Goal: Information Seeking & Learning: Learn about a topic

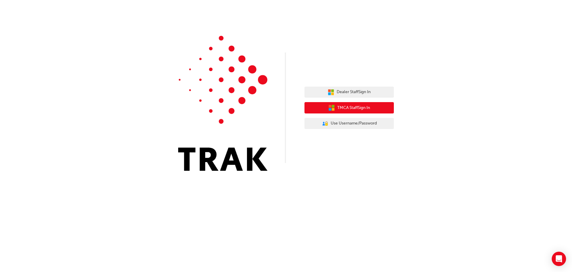
click at [380, 106] on button "TMCA Staff Sign In" at bounding box center [349, 107] width 89 height 11
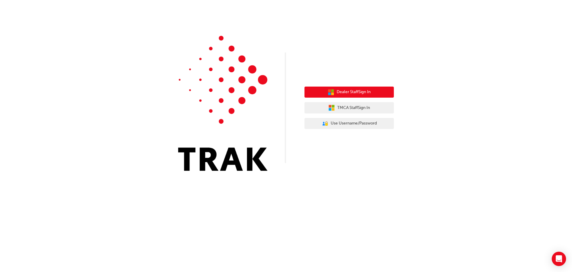
click at [355, 93] on span "Dealer Staff Sign In" at bounding box center [354, 92] width 34 height 7
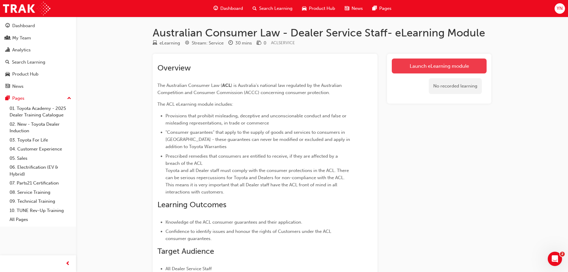
click at [408, 67] on link "Launch eLearning module" at bounding box center [439, 65] width 95 height 15
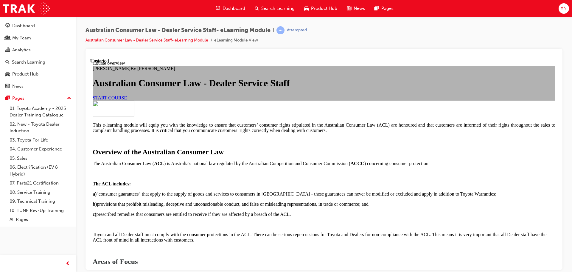
click at [127, 100] on link "START COURSE" at bounding box center [110, 97] width 34 height 5
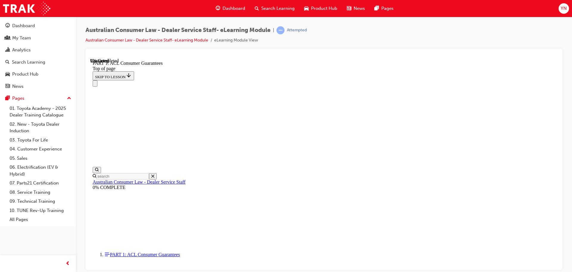
scroll to position [585, 0]
drag, startPoint x: 328, startPoint y: 91, endPoint x: 333, endPoint y: 110, distance: 20.0
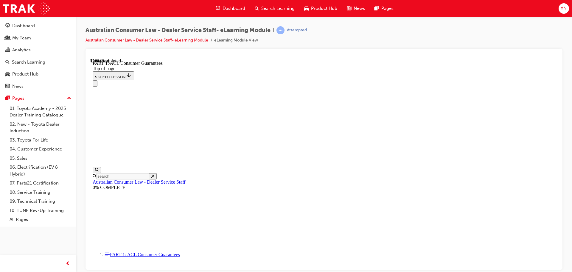
scroll to position [674, 0]
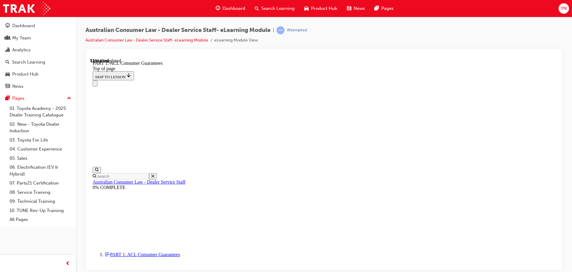
drag, startPoint x: 410, startPoint y: 100, endPoint x: 411, endPoint y: 108, distance: 7.3
drag, startPoint x: 413, startPoint y: 105, endPoint x: 414, endPoint y: 111, distance: 7.0
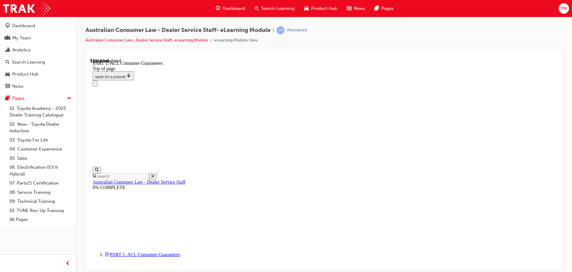
scroll to position [913, 0]
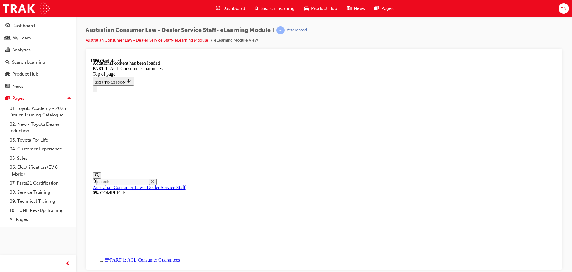
scroll to position [1139, 0]
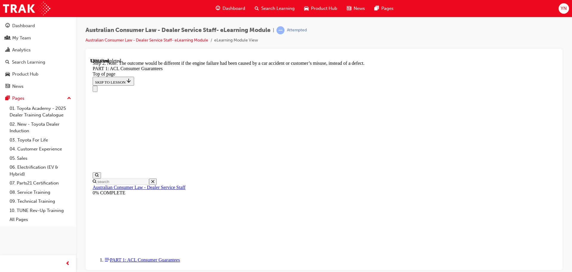
drag, startPoint x: 318, startPoint y: 123, endPoint x: 323, endPoint y: 133, distance: 10.5
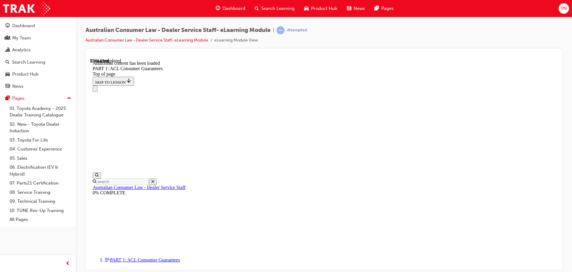
drag, startPoint x: 447, startPoint y: 115, endPoint x: 447, endPoint y: 122, distance: 6.9
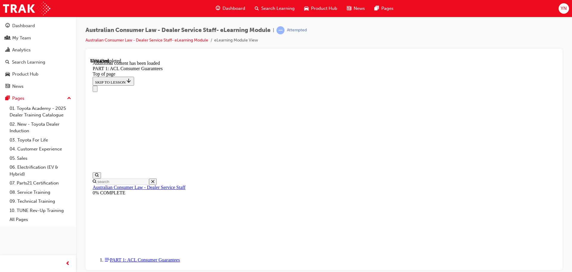
drag, startPoint x: 462, startPoint y: 125, endPoint x: 462, endPoint y: 132, distance: 7.2
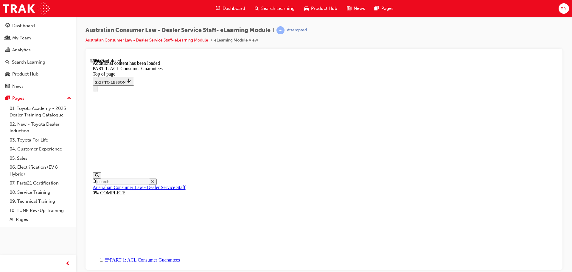
drag, startPoint x: 444, startPoint y: 144, endPoint x: 447, endPoint y: 150, distance: 6.4
drag, startPoint x: 317, startPoint y: 113, endPoint x: 472, endPoint y: 117, distance: 154.5
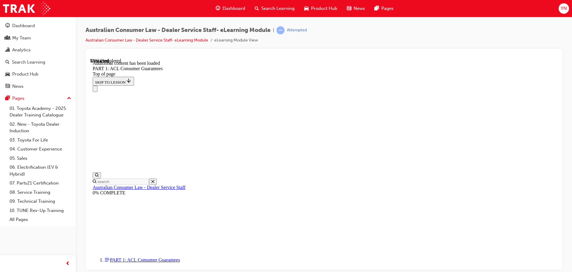
drag, startPoint x: 459, startPoint y: 121, endPoint x: 459, endPoint y: 132, distance: 11.0
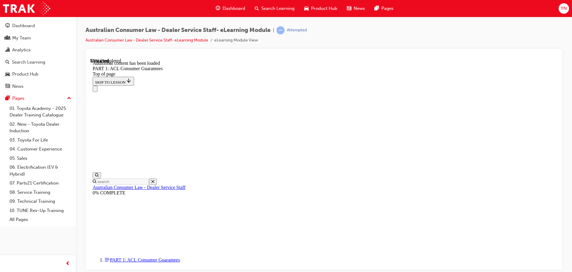
drag, startPoint x: 350, startPoint y: 125, endPoint x: 350, endPoint y: 131, distance: 6.3
drag, startPoint x: 365, startPoint y: 134, endPoint x: 365, endPoint y: 141, distance: 6.9
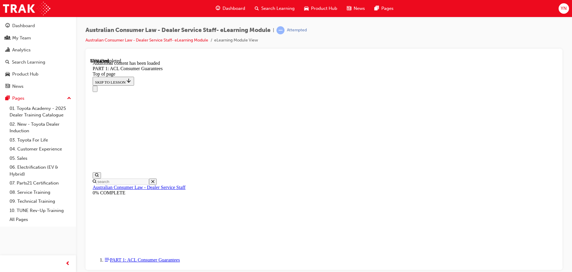
drag, startPoint x: 315, startPoint y: 168, endPoint x: 314, endPoint y: 172, distance: 4.6
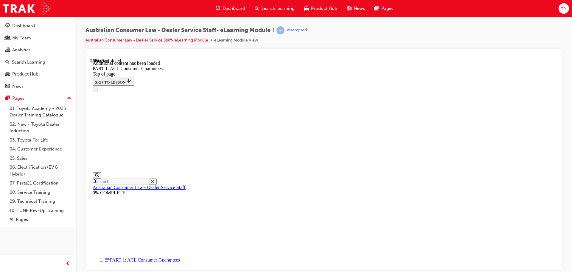
drag, startPoint x: 341, startPoint y: 172, endPoint x: 352, endPoint y: 180, distance: 13.6
drag, startPoint x: 379, startPoint y: 182, endPoint x: 379, endPoint y: 188, distance: 6.0
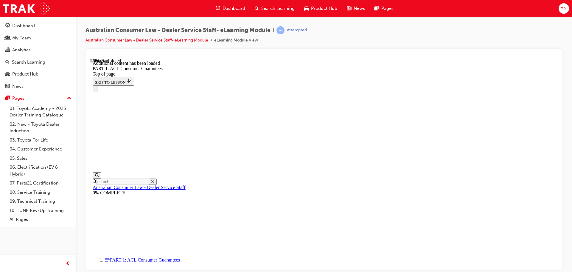
drag, startPoint x: 337, startPoint y: 120, endPoint x: 337, endPoint y: 127, distance: 7.2
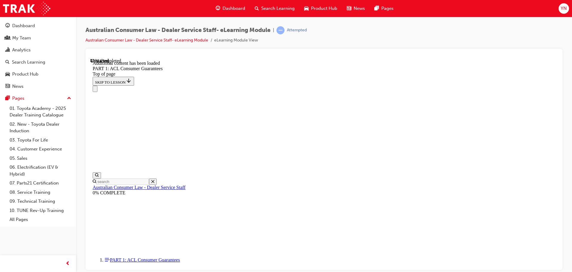
drag, startPoint x: 278, startPoint y: 109, endPoint x: 281, endPoint y: 114, distance: 6.4
drag, startPoint x: 288, startPoint y: 120, endPoint x: 289, endPoint y: 124, distance: 4.7
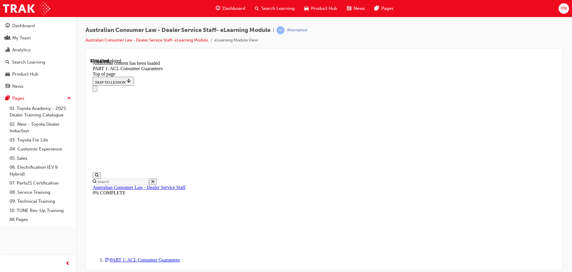
drag, startPoint x: 321, startPoint y: 131, endPoint x: 321, endPoint y: 135, distance: 4.2
drag, startPoint x: 330, startPoint y: 133, endPoint x: 331, endPoint y: 138, distance: 4.8
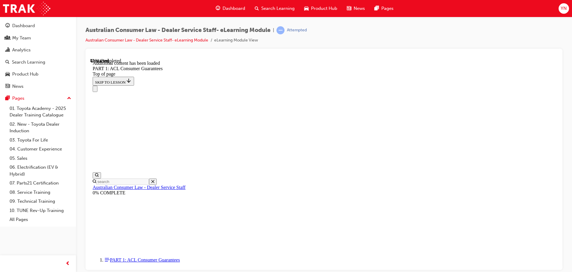
drag, startPoint x: 306, startPoint y: 144, endPoint x: 306, endPoint y: 150, distance: 5.4
drag, startPoint x: 382, startPoint y: 143, endPoint x: 383, endPoint y: 151, distance: 7.2
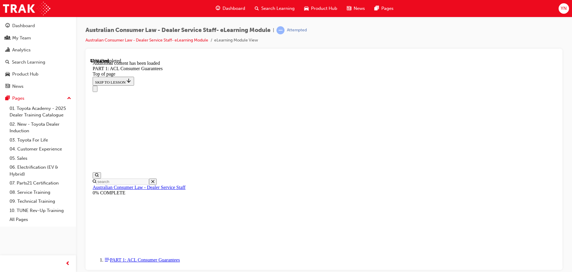
drag, startPoint x: 274, startPoint y: 169, endPoint x: 274, endPoint y: 176, distance: 6.6
drag, startPoint x: 385, startPoint y: 177, endPoint x: 384, endPoint y: 182, distance: 5.7
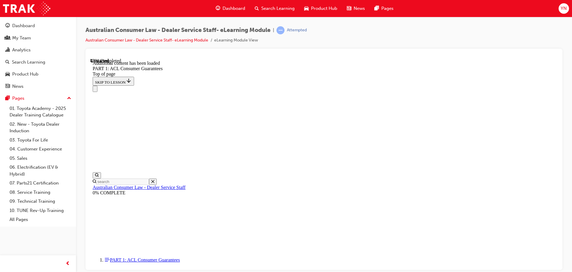
scroll to position [2320, 0]
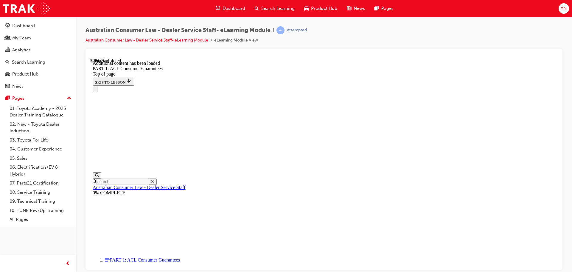
drag, startPoint x: 364, startPoint y: 118, endPoint x: 367, endPoint y: 123, distance: 5.4
drag, startPoint x: 394, startPoint y: 133, endPoint x: 394, endPoint y: 138, distance: 5.1
drag, startPoint x: 342, startPoint y: 142, endPoint x: 346, endPoint y: 154, distance: 11.8
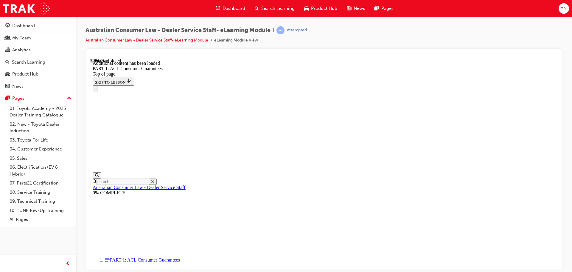
drag, startPoint x: 330, startPoint y: 131, endPoint x: 328, endPoint y: 140, distance: 9.1
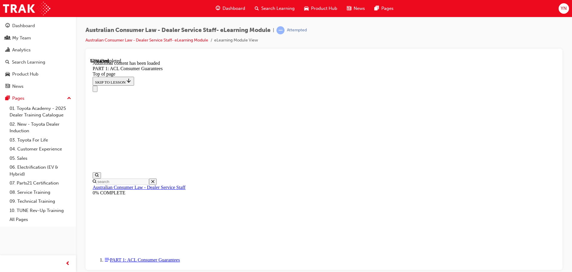
drag, startPoint x: 328, startPoint y: 77, endPoint x: 444, endPoint y: 76, distance: 116.3
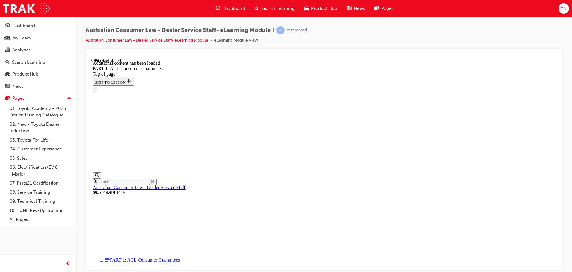
drag, startPoint x: 298, startPoint y: 97, endPoint x: 384, endPoint y: 103, distance: 86.1
drag, startPoint x: 320, startPoint y: 122, endPoint x: 463, endPoint y: 126, distance: 142.5
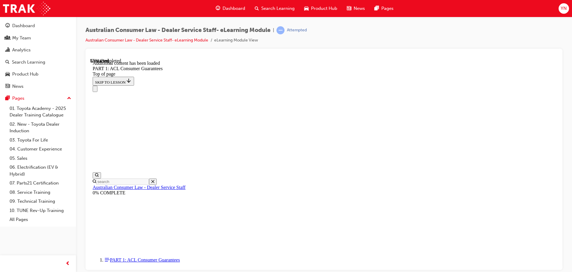
drag, startPoint x: 298, startPoint y: 131, endPoint x: 461, endPoint y: 129, distance: 163.7
drag, startPoint x: 464, startPoint y: 131, endPoint x: 441, endPoint y: 138, distance: 23.5
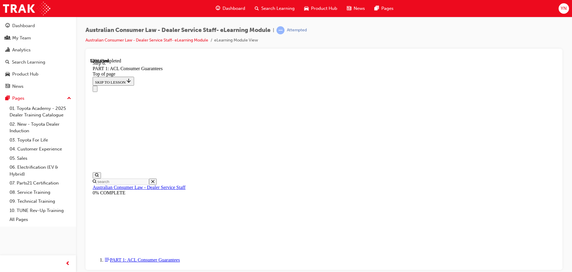
drag, startPoint x: 273, startPoint y: 144, endPoint x: 273, endPoint y: 153, distance: 8.6
drag, startPoint x: 373, startPoint y: 159, endPoint x: 372, endPoint y: 164, distance: 5.1
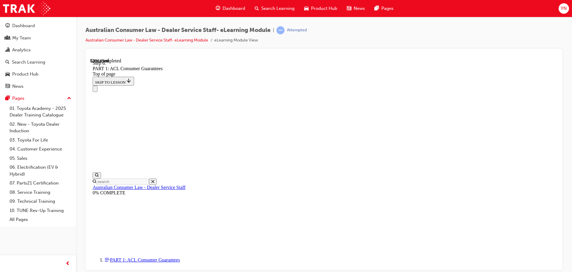
drag, startPoint x: 380, startPoint y: 166, endPoint x: 378, endPoint y: 172, distance: 5.9
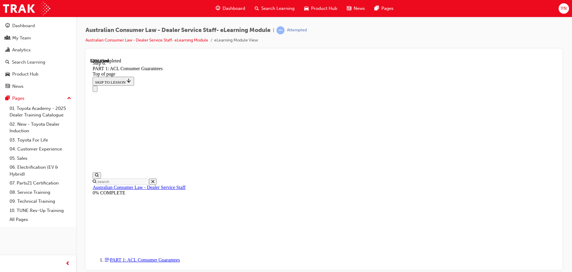
drag, startPoint x: 307, startPoint y: 107, endPoint x: 306, endPoint y: 117, distance: 10.5
drag, startPoint x: 388, startPoint y: 108, endPoint x: 388, endPoint y: 114, distance: 6.6
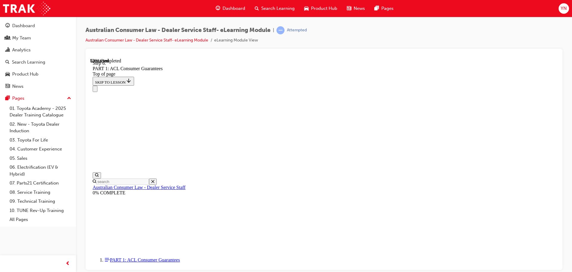
drag, startPoint x: 266, startPoint y: 138, endPoint x: 317, endPoint y: 186, distance: 69.6
drag, startPoint x: 263, startPoint y: 99, endPoint x: 332, endPoint y: 96, distance: 69.8
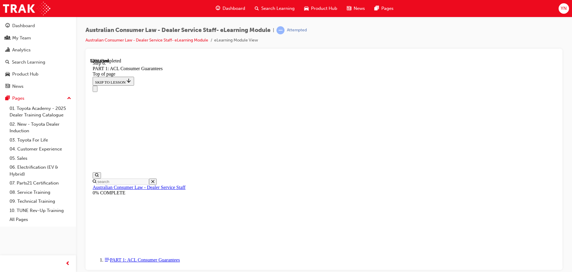
drag, startPoint x: 268, startPoint y: 119, endPoint x: 428, endPoint y: 115, distance: 159.9
drag, startPoint x: 266, startPoint y: 140, endPoint x: 278, endPoint y: 159, distance: 22.5
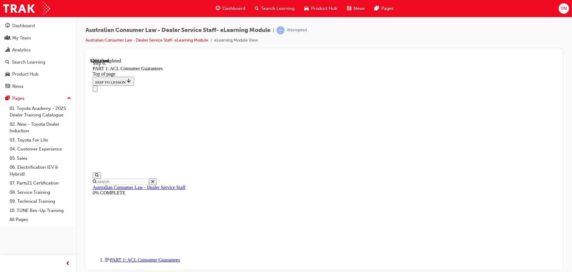
drag, startPoint x: 313, startPoint y: 157, endPoint x: 320, endPoint y: 167, distance: 11.8
drag, startPoint x: 264, startPoint y: 126, endPoint x: 472, endPoint y: 124, distance: 207.2
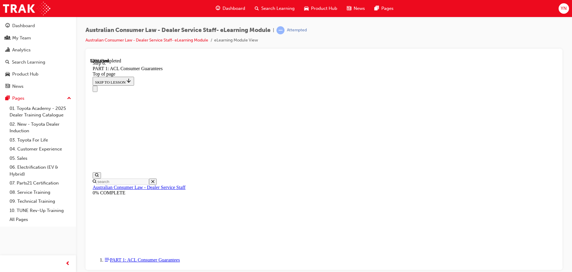
drag, startPoint x: 297, startPoint y: 126, endPoint x: 470, endPoint y: 127, distance: 173.5
drag, startPoint x: 288, startPoint y: 117, endPoint x: 401, endPoint y: 124, distance: 112.9
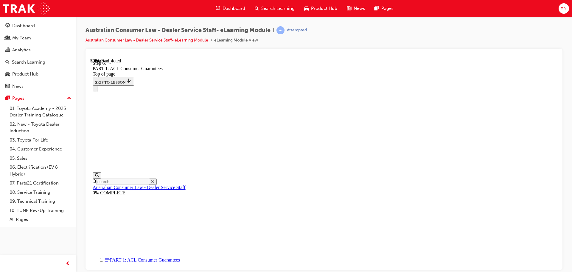
drag, startPoint x: 442, startPoint y: 118, endPoint x: 444, endPoint y: 128, distance: 9.7
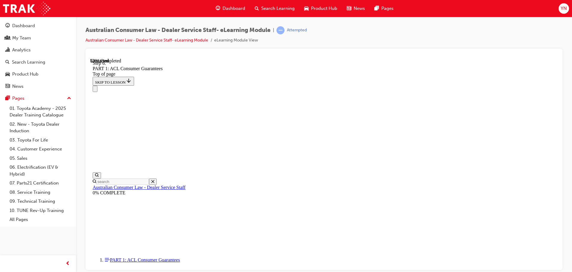
drag, startPoint x: 267, startPoint y: 128, endPoint x: 303, endPoint y: 136, distance: 37.0
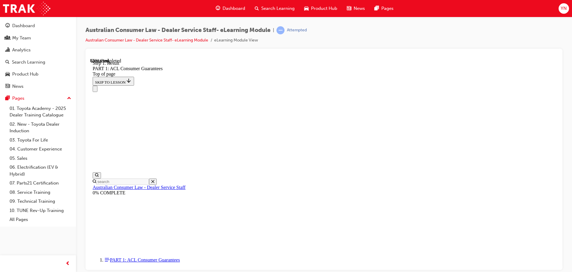
drag, startPoint x: 327, startPoint y: 118, endPoint x: 331, endPoint y: 126, distance: 8.1
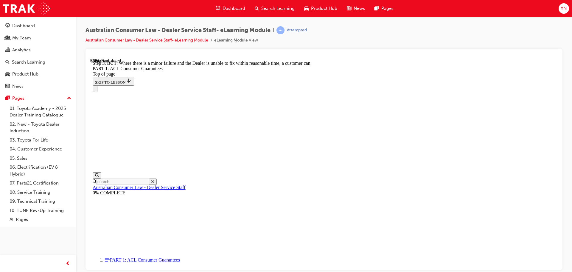
scroll to position [3670, 0]
drag, startPoint x: 441, startPoint y: 91, endPoint x: 441, endPoint y: 120, distance: 28.9
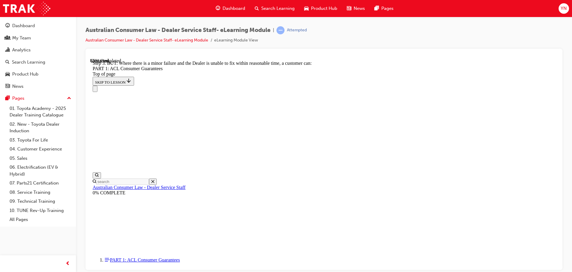
scroll to position [3611, 0]
drag, startPoint x: 360, startPoint y: 112, endPoint x: 377, endPoint y: 126, distance: 23.1
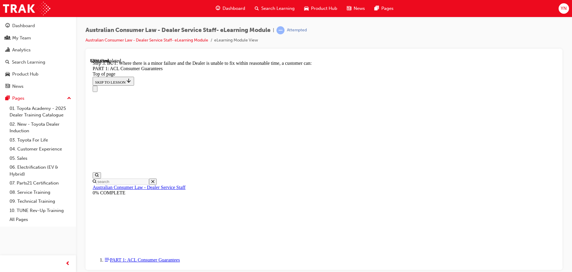
scroll to position [3819, 0]
drag, startPoint x: 276, startPoint y: 89, endPoint x: 342, endPoint y: 83, distance: 66.1
drag, startPoint x: 349, startPoint y: 88, endPoint x: 351, endPoint y: 91, distance: 3.5
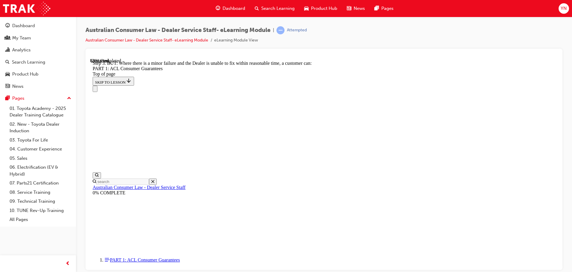
drag, startPoint x: 352, startPoint y: 101, endPoint x: 346, endPoint y: 108, distance: 9.4
drag, startPoint x: 312, startPoint y: 148, endPoint x: 317, endPoint y: 157, distance: 10.1
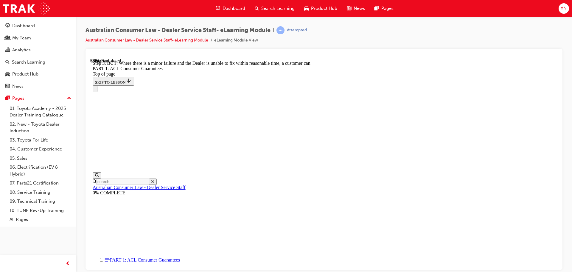
scroll to position [3939, 0]
drag, startPoint x: 440, startPoint y: 86, endPoint x: 441, endPoint y: 98, distance: 11.7
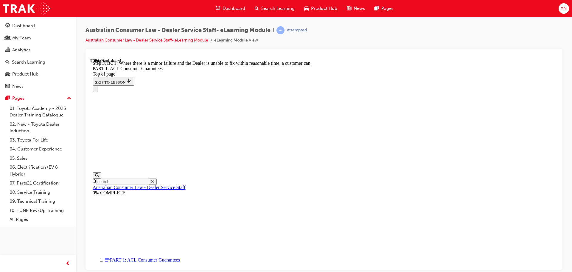
scroll to position [3968, 0]
drag, startPoint x: 261, startPoint y: 97, endPoint x: 264, endPoint y: 109, distance: 12.4
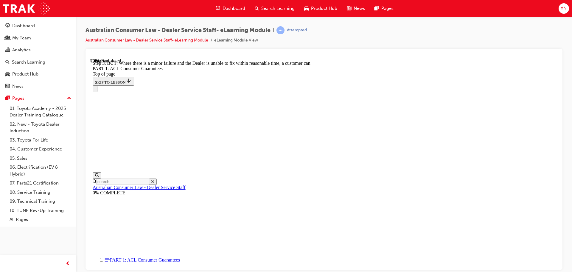
drag, startPoint x: 258, startPoint y: 98, endPoint x: 354, endPoint y: 105, distance: 96.2
drag, startPoint x: 347, startPoint y: 96, endPoint x: 346, endPoint y: 104, distance: 8.1
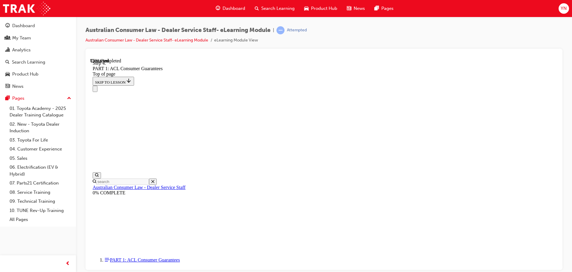
scroll to position [4250, 0]
drag, startPoint x: 303, startPoint y: 182, endPoint x: 300, endPoint y: 190, distance: 9.2
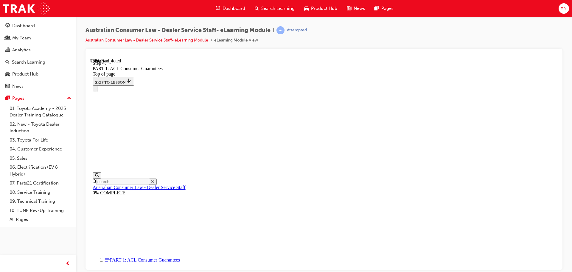
drag, startPoint x: 278, startPoint y: 208, endPoint x: 284, endPoint y: 215, distance: 9.5
drag, startPoint x: 292, startPoint y: 212, endPoint x: 292, endPoint y: 217, distance: 5.1
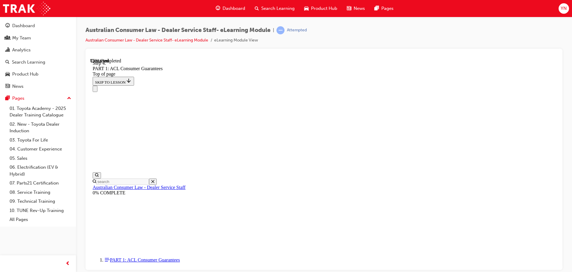
drag, startPoint x: 263, startPoint y: 230, endPoint x: 262, endPoint y: 234, distance: 3.6
drag, startPoint x: 272, startPoint y: 236, endPoint x: 269, endPoint y: 241, distance: 6.1
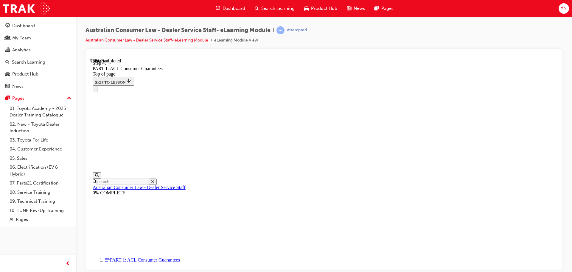
drag, startPoint x: 378, startPoint y: 130, endPoint x: 378, endPoint y: 135, distance: 5.4
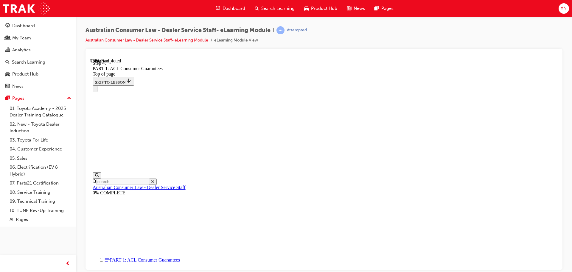
drag, startPoint x: 391, startPoint y: 158, endPoint x: 385, endPoint y: 152, distance: 8.7
drag, startPoint x: 383, startPoint y: 151, endPoint x: 384, endPoint y: 159, distance: 7.5
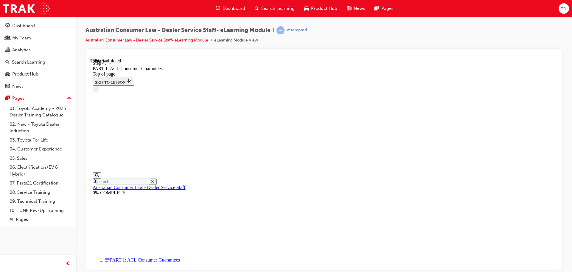
drag, startPoint x: 375, startPoint y: 155, endPoint x: 424, endPoint y: 159, distance: 49.1
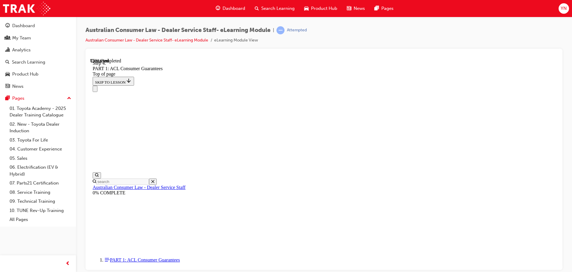
drag, startPoint x: 434, startPoint y: 163, endPoint x: 431, endPoint y: 168, distance: 5.4
drag, startPoint x: 381, startPoint y: 128, endPoint x: 382, endPoint y: 134, distance: 6.0
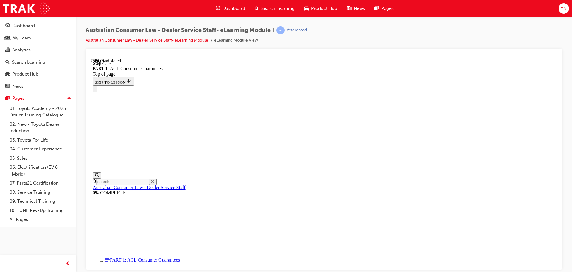
scroll to position [4340, 0]
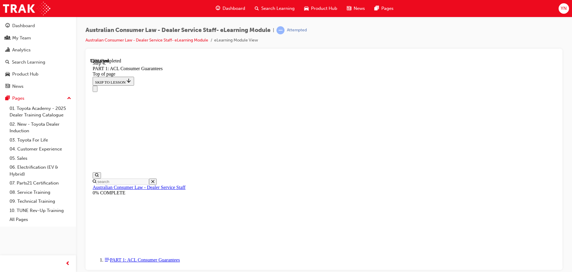
drag, startPoint x: 346, startPoint y: 95, endPoint x: 348, endPoint y: 99, distance: 3.7
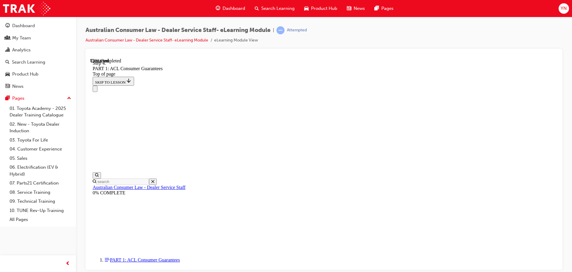
drag, startPoint x: 355, startPoint y: 104, endPoint x: 356, endPoint y: 107, distance: 3.2
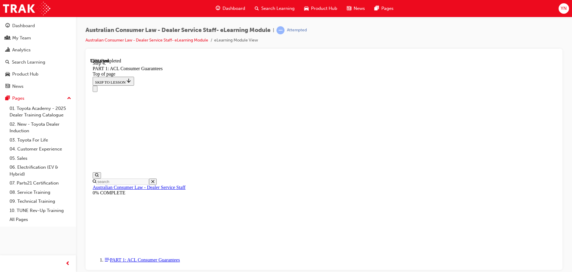
drag, startPoint x: 398, startPoint y: 96, endPoint x: 400, endPoint y: 103, distance: 6.4
drag, startPoint x: 412, startPoint y: 105, endPoint x: 414, endPoint y: 109, distance: 5.3
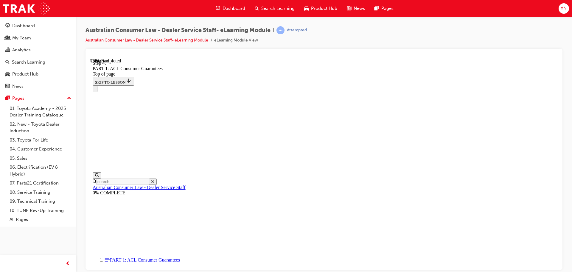
drag, startPoint x: 358, startPoint y: 102, endPoint x: 360, endPoint y: 107, distance: 6.1
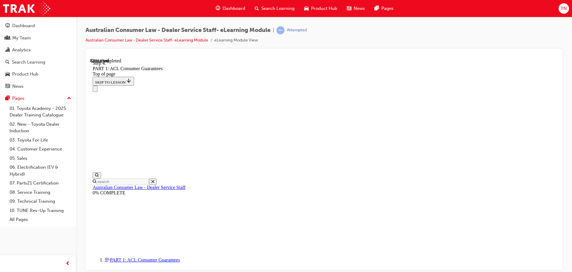
drag, startPoint x: 372, startPoint y: 103, endPoint x: 372, endPoint y: 115, distance: 11.6
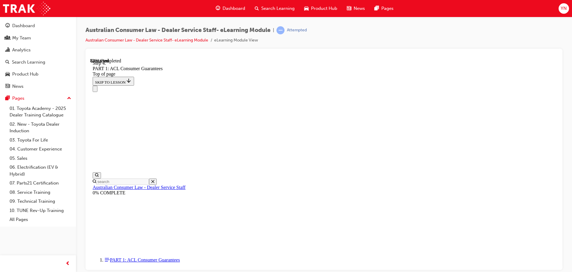
drag, startPoint x: 266, startPoint y: 106, endPoint x: 271, endPoint y: 117, distance: 11.7
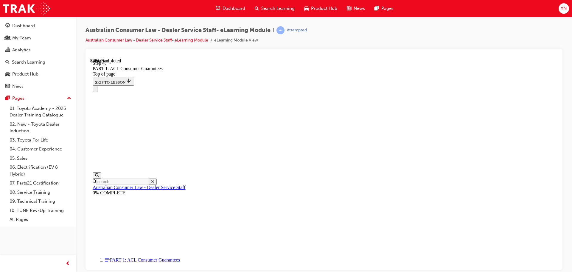
drag, startPoint x: 267, startPoint y: 122, endPoint x: 272, endPoint y: 130, distance: 9.5
drag, startPoint x: 269, startPoint y: 145, endPoint x: 271, endPoint y: 150, distance: 4.3
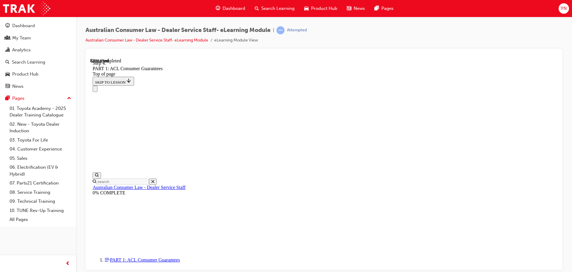
drag, startPoint x: 278, startPoint y: 143, endPoint x: 278, endPoint y: 148, distance: 4.5
drag, startPoint x: 438, startPoint y: 142, endPoint x: 437, endPoint y: 148, distance: 5.4
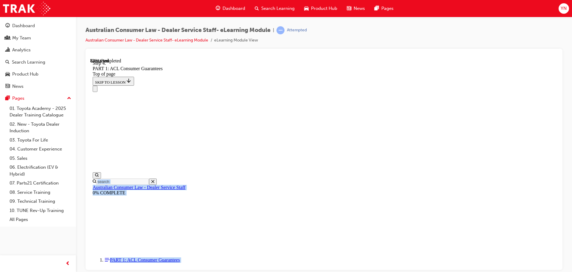
scroll to position [4738, 0]
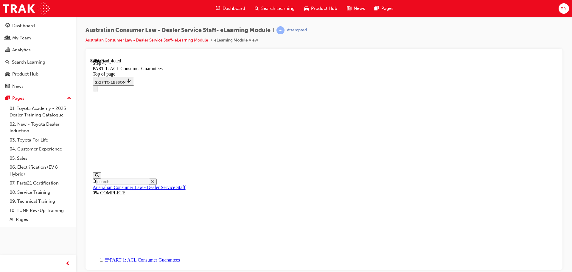
drag, startPoint x: 267, startPoint y: 65, endPoint x: 385, endPoint y: 149, distance: 144.8
drag, startPoint x: 275, startPoint y: 144, endPoint x: 467, endPoint y: 140, distance: 192.6
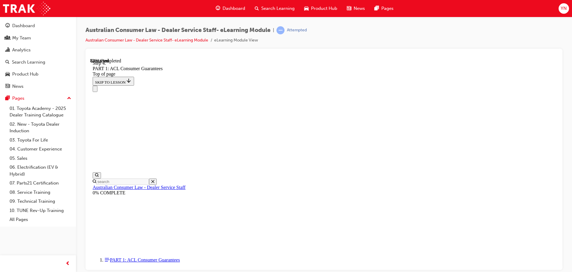
drag, startPoint x: 296, startPoint y: 115, endPoint x: 297, endPoint y: 130, distance: 15.5
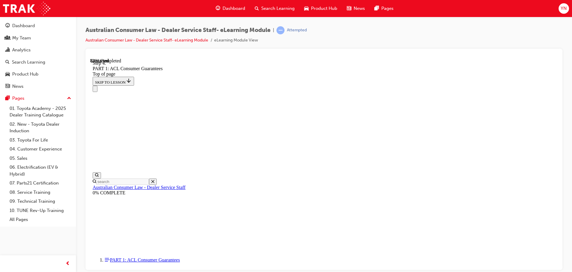
drag, startPoint x: 257, startPoint y: 145, endPoint x: 290, endPoint y: 153, distance: 33.8
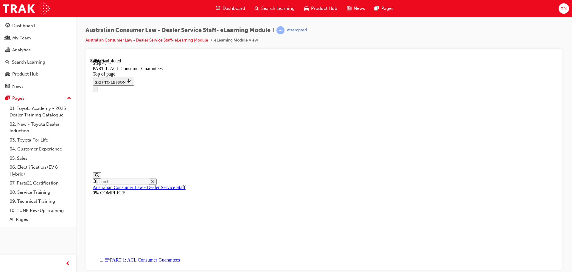
drag, startPoint x: 278, startPoint y: 127, endPoint x: 282, endPoint y: 135, distance: 8.8
drag, startPoint x: 304, startPoint y: 146, endPoint x: 423, endPoint y: 158, distance: 119.2
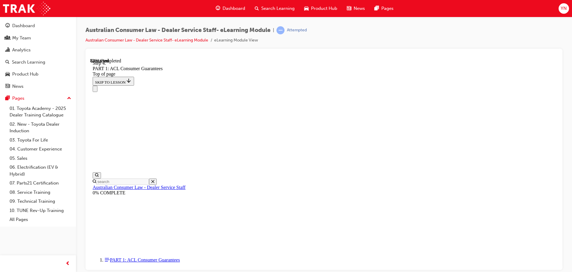
scroll to position [5036, 0]
drag, startPoint x: 261, startPoint y: 136, endPoint x: 276, endPoint y: 154, distance: 23.3
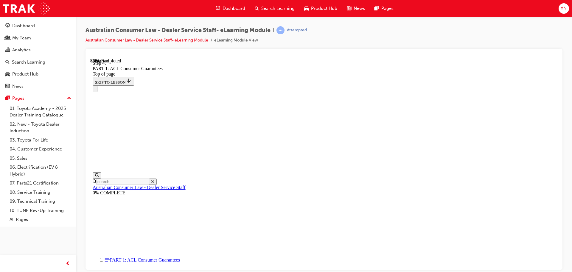
drag, startPoint x: 417, startPoint y: 168, endPoint x: 421, endPoint y: 184, distance: 16.4
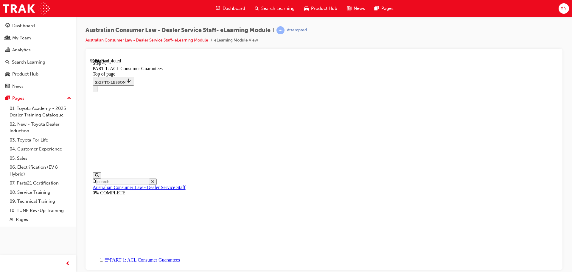
scroll to position [5823, 0]
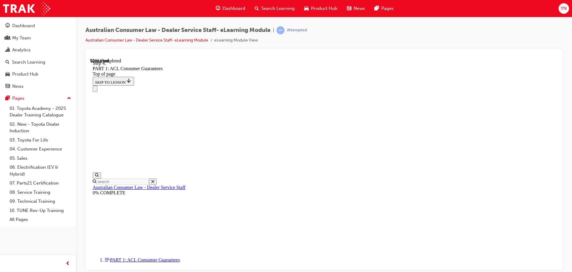
scroll to position [6060, 0]
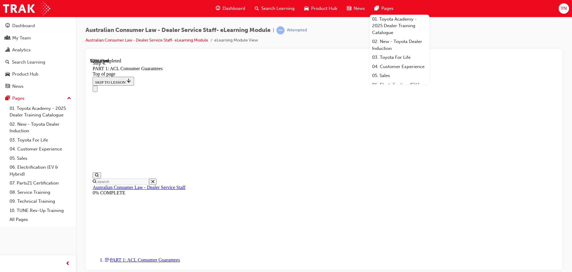
click at [398, 7] on div "Pages" at bounding box center [384, 8] width 29 height 12
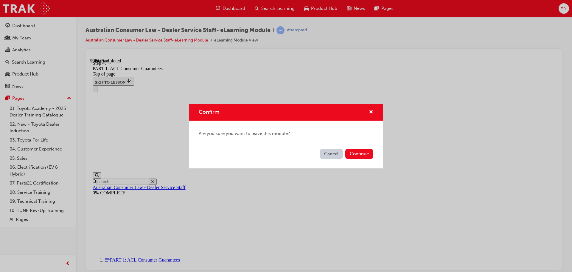
click at [332, 154] on button "Cancel" at bounding box center [331, 154] width 23 height 10
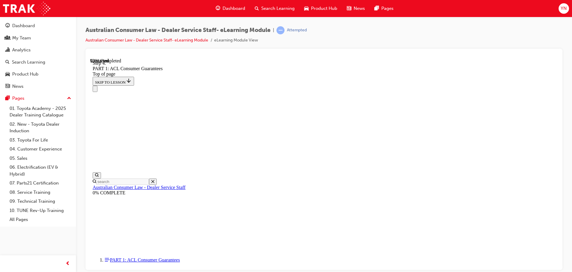
drag, startPoint x: 319, startPoint y: 93, endPoint x: 342, endPoint y: 167, distance: 77.3
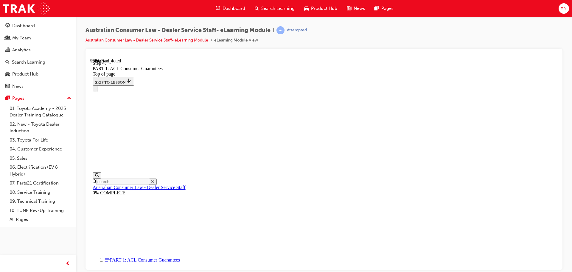
scroll to position [6358, 0]
drag, startPoint x: 403, startPoint y: 203, endPoint x: 393, endPoint y: 182, distance: 23.6
drag, startPoint x: 402, startPoint y: 203, endPoint x: 417, endPoint y: 199, distance: 15.3
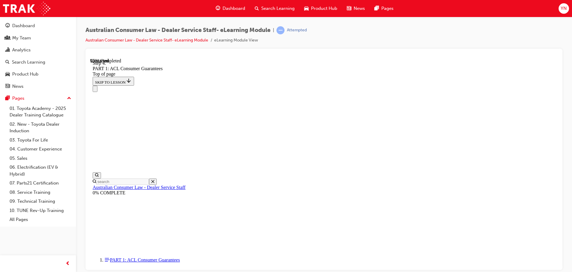
scroll to position [6239, 0]
drag, startPoint x: 413, startPoint y: 110, endPoint x: 417, endPoint y: 124, distance: 14.6
drag, startPoint x: 427, startPoint y: 128, endPoint x: 425, endPoint y: 139, distance: 11.5
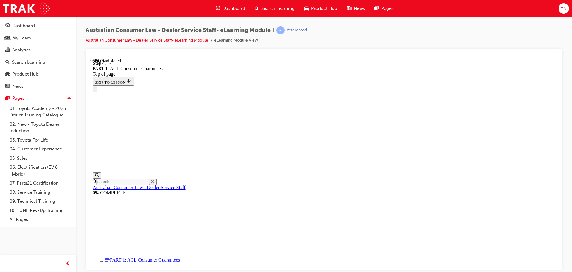
drag, startPoint x: 333, startPoint y: 131, endPoint x: 353, endPoint y: 99, distance: 38.2
drag, startPoint x: 320, startPoint y: 131, endPoint x: 340, endPoint y: 132, distance: 20.0
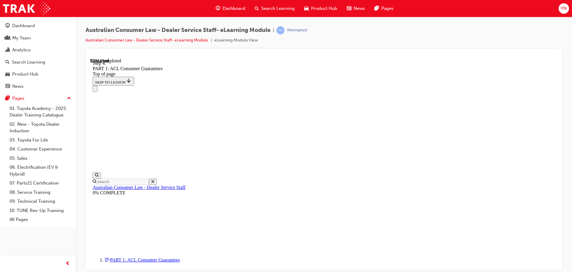
drag, startPoint x: 339, startPoint y: 167, endPoint x: 360, endPoint y: 168, distance: 20.9
drag, startPoint x: 333, startPoint y: 205, endPoint x: 356, endPoint y: 203, distance: 23.0
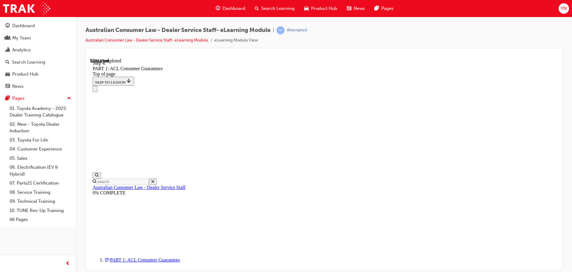
drag, startPoint x: 335, startPoint y: 233, endPoint x: 357, endPoint y: 236, distance: 21.4
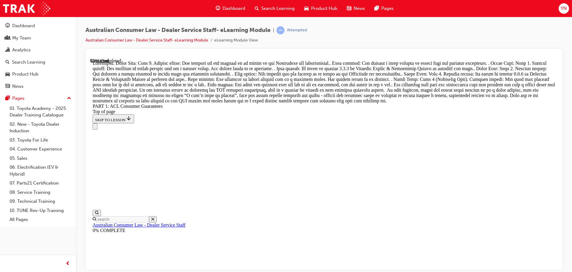
scroll to position [6449, 0]
drag, startPoint x: 342, startPoint y: 188, endPoint x: 342, endPoint y: 198, distance: 9.2
drag, startPoint x: 381, startPoint y: 197, endPoint x: 381, endPoint y: 201, distance: 3.9
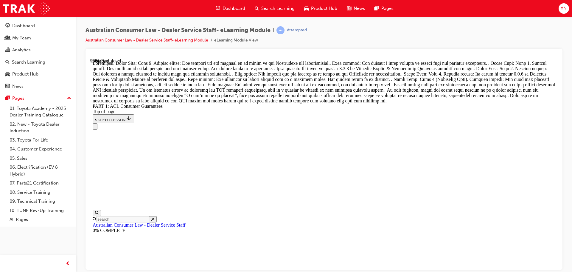
drag, startPoint x: 326, startPoint y: 217, endPoint x: 326, endPoint y: 221, distance: 3.9
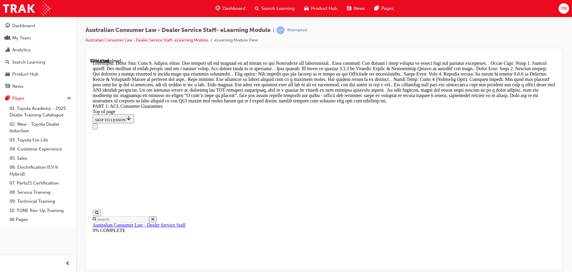
drag, startPoint x: 332, startPoint y: 223, endPoint x: 332, endPoint y: 229, distance: 5.7
drag, startPoint x: 334, startPoint y: 231, endPoint x: 336, endPoint y: 236, distance: 5.7
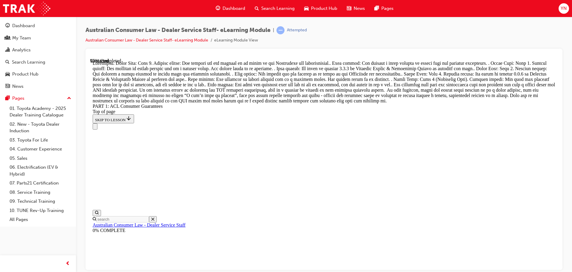
drag, startPoint x: 310, startPoint y: 197, endPoint x: 402, endPoint y: 201, distance: 91.6
drag, startPoint x: 419, startPoint y: 202, endPoint x: 419, endPoint y: 208, distance: 5.7
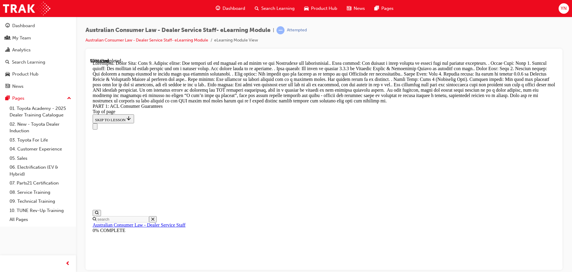
drag, startPoint x: 329, startPoint y: 216, endPoint x: 425, endPoint y: 216, distance: 95.4
drag, startPoint x: 429, startPoint y: 216, endPoint x: 430, endPoint y: 221, distance: 5.1
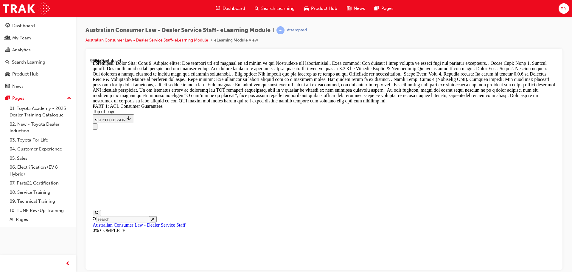
drag, startPoint x: 305, startPoint y: 202, endPoint x: 372, endPoint y: 203, distance: 67.7
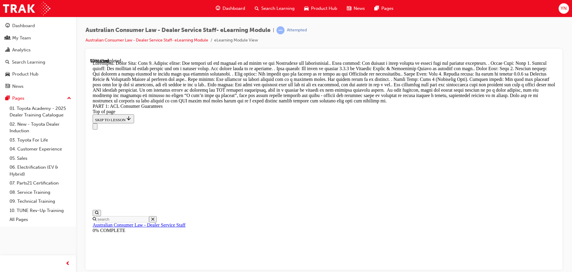
drag, startPoint x: 378, startPoint y: 202, endPoint x: 438, endPoint y: 206, distance: 59.7
drag, startPoint x: 334, startPoint y: 216, endPoint x: 438, endPoint y: 217, distance: 104.0
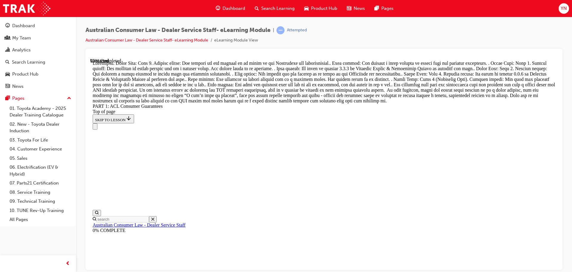
drag, startPoint x: 305, startPoint y: 225, endPoint x: 435, endPoint y: 225, distance: 130.0
drag, startPoint x: 385, startPoint y: 216, endPoint x: 402, endPoint y: 225, distance: 19.6
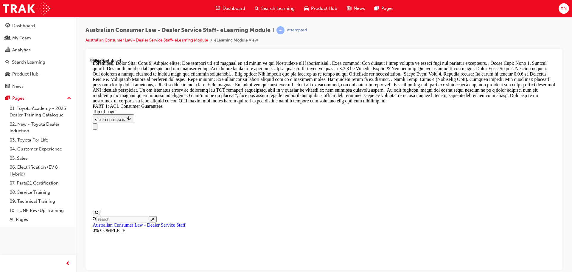
drag, startPoint x: 317, startPoint y: 162, endPoint x: 332, endPoint y: 157, distance: 15.8
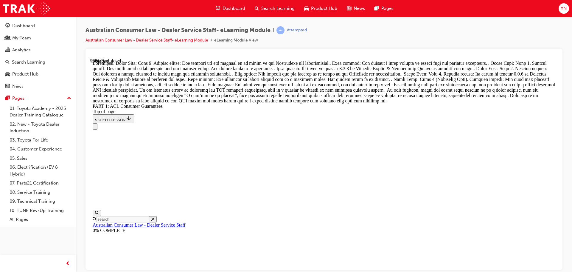
drag, startPoint x: 296, startPoint y: 151, endPoint x: 348, endPoint y: 163, distance: 52.9
drag, startPoint x: 300, startPoint y: 185, endPoint x: 360, endPoint y: 198, distance: 61.7
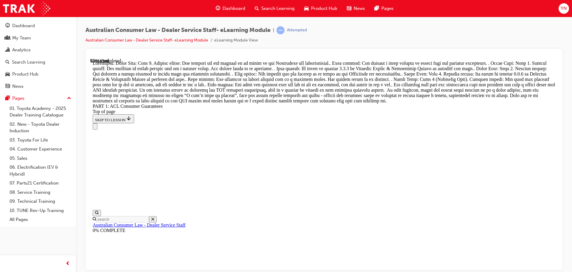
drag, startPoint x: 297, startPoint y: 79, endPoint x: 332, endPoint y: 94, distance: 38.6
drag, startPoint x: 295, startPoint y: 116, endPoint x: 363, endPoint y: 137, distance: 70.4
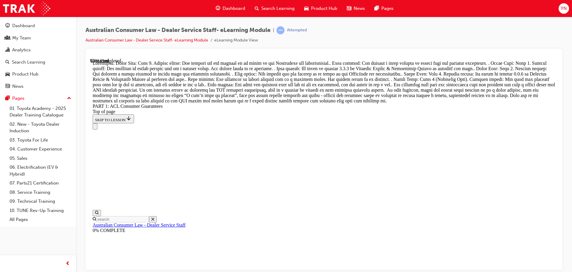
drag, startPoint x: 327, startPoint y: 183, endPoint x: 347, endPoint y: 115, distance: 70.2
drag, startPoint x: 339, startPoint y: 177, endPoint x: 359, endPoint y: 147, distance: 35.8
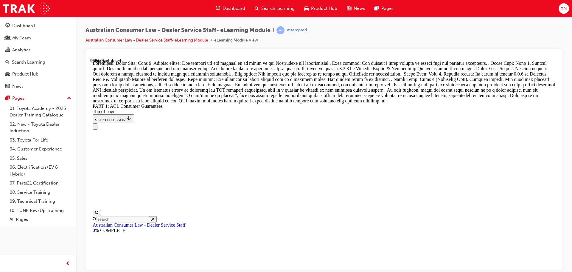
drag, startPoint x: 339, startPoint y: 178, endPoint x: 357, endPoint y: 255, distance: 79.9
drag, startPoint x: 308, startPoint y: 162, endPoint x: 329, endPoint y: 234, distance: 75.2
drag, startPoint x: 321, startPoint y: 203, endPoint x: 337, endPoint y: 168, distance: 38.5
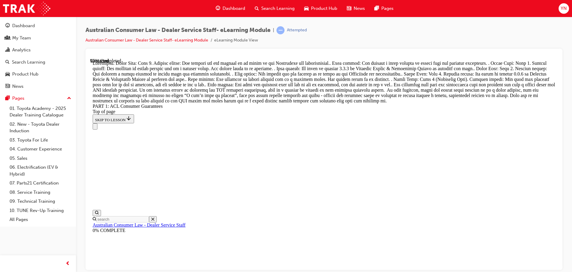
drag, startPoint x: 309, startPoint y: 196, endPoint x: 334, endPoint y: 201, distance: 25.4
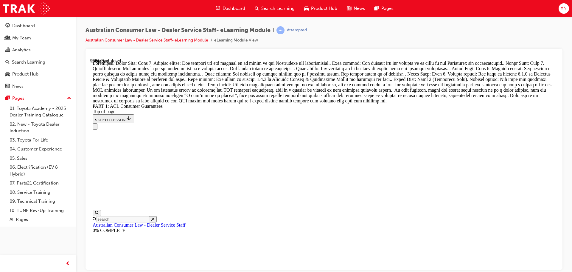
drag, startPoint x: 311, startPoint y: 216, endPoint x: 318, endPoint y: 220, distance: 8.0
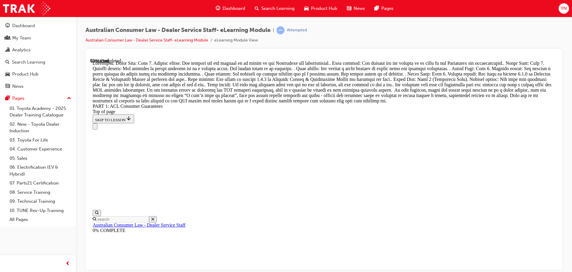
drag, startPoint x: 318, startPoint y: 183, endPoint x: 338, endPoint y: 251, distance: 71.2
drag, startPoint x: 315, startPoint y: 181, endPoint x: 331, endPoint y: 111, distance: 71.3
drag, startPoint x: 309, startPoint y: 214, endPoint x: 328, endPoint y: 214, distance: 19.4
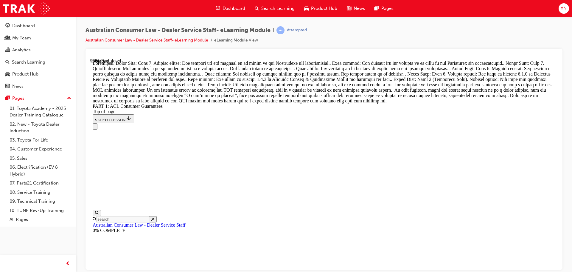
drag, startPoint x: 317, startPoint y: 176, endPoint x: 330, endPoint y: 154, distance: 26.2
drag, startPoint x: 300, startPoint y: 174, endPoint x: 324, endPoint y: 176, distance: 23.9
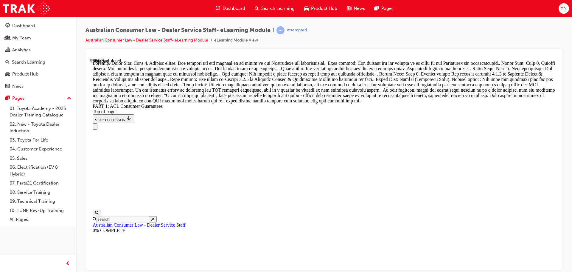
scroll to position [6761, 0]
drag, startPoint x: 257, startPoint y: 138, endPoint x: 400, endPoint y: 143, distance: 143.2
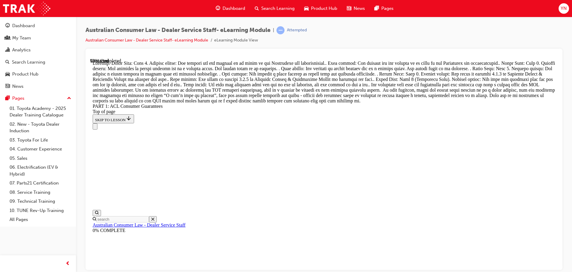
drag, startPoint x: 329, startPoint y: 89, endPoint x: 484, endPoint y: 100, distance: 155.4
drag, startPoint x: 255, startPoint y: 130, endPoint x: 266, endPoint y: 145, distance: 18.7
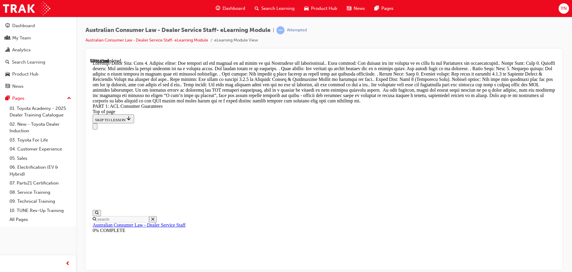
drag, startPoint x: 276, startPoint y: 172, endPoint x: 409, endPoint y: 178, distance: 133.1
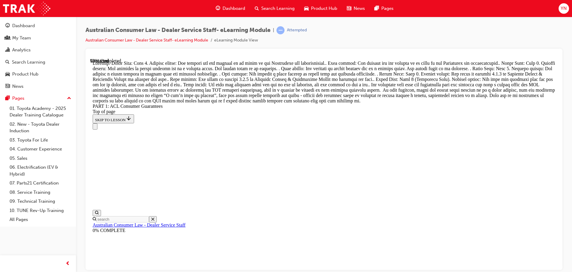
drag, startPoint x: 291, startPoint y: 161, endPoint x: 393, endPoint y: 168, distance: 101.6
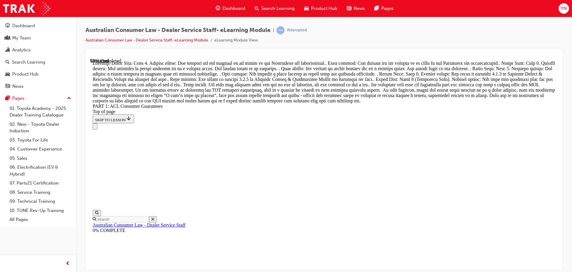
drag, startPoint x: 265, startPoint y: 171, endPoint x: 397, endPoint y: 170, distance: 132.4
drag, startPoint x: 258, startPoint y: 168, endPoint x: 390, endPoint y: 173, distance: 132.5
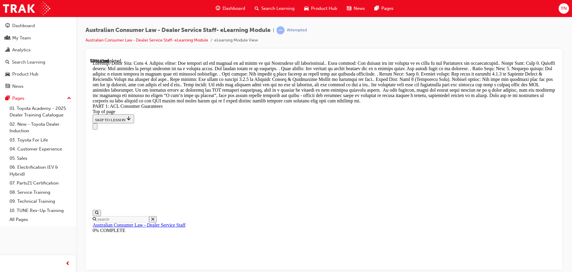
drag, startPoint x: 254, startPoint y: 190, endPoint x: 312, endPoint y: 197, distance: 58.3
drag, startPoint x: 366, startPoint y: 161, endPoint x: 372, endPoint y: 163, distance: 6.0
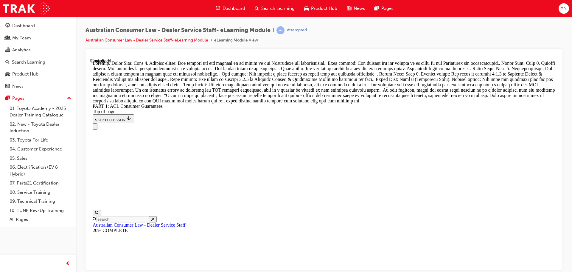
drag, startPoint x: 423, startPoint y: 163, endPoint x: 419, endPoint y: 168, distance: 6.9
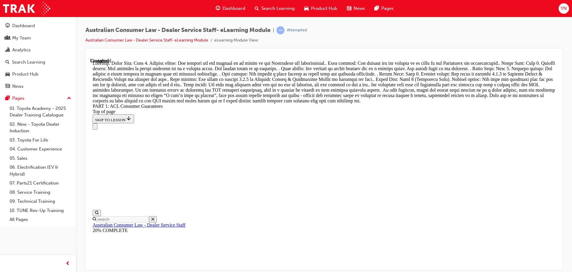
drag, startPoint x: 335, startPoint y: 170, endPoint x: 463, endPoint y: 178, distance: 127.6
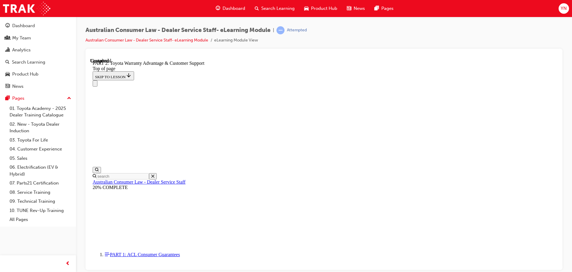
scroll to position [108, 0]
drag, startPoint x: 297, startPoint y: 82, endPoint x: 414, endPoint y: 108, distance: 119.6
